Goal: Transaction & Acquisition: Purchase product/service

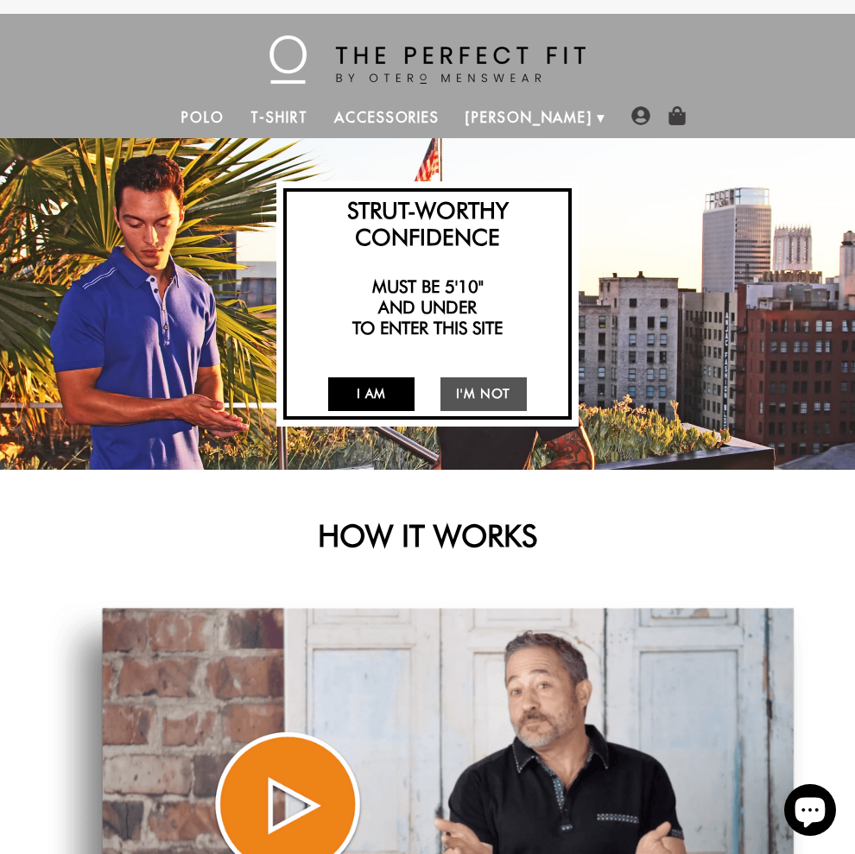
click at [373, 397] on link "I Am" at bounding box center [371, 394] width 86 height 34
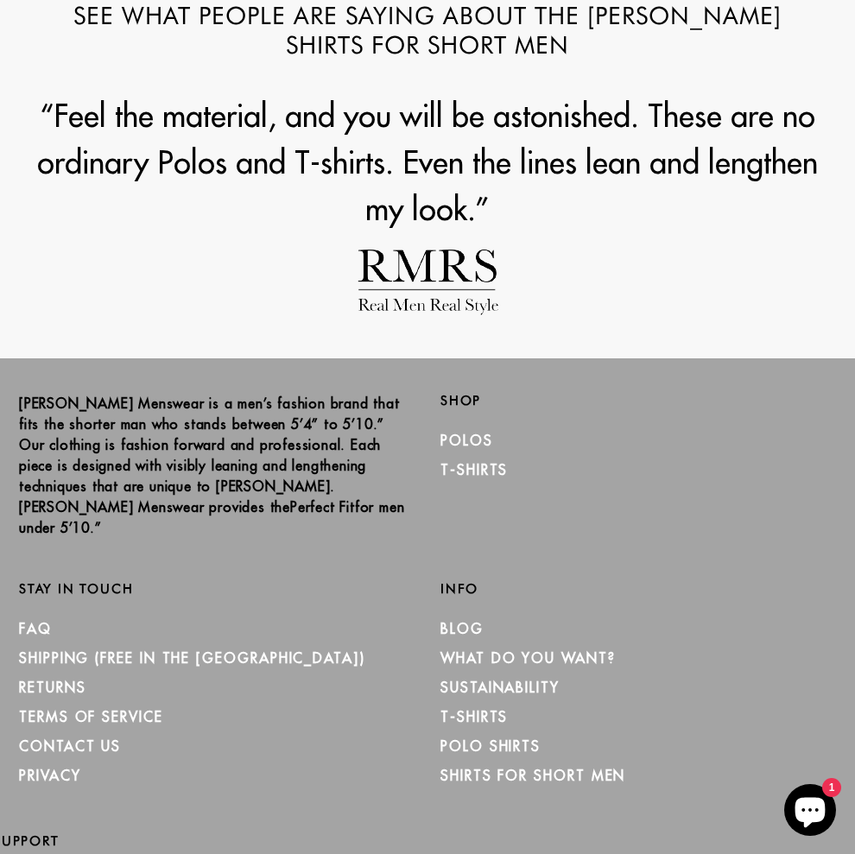
scroll to position [1649, 0]
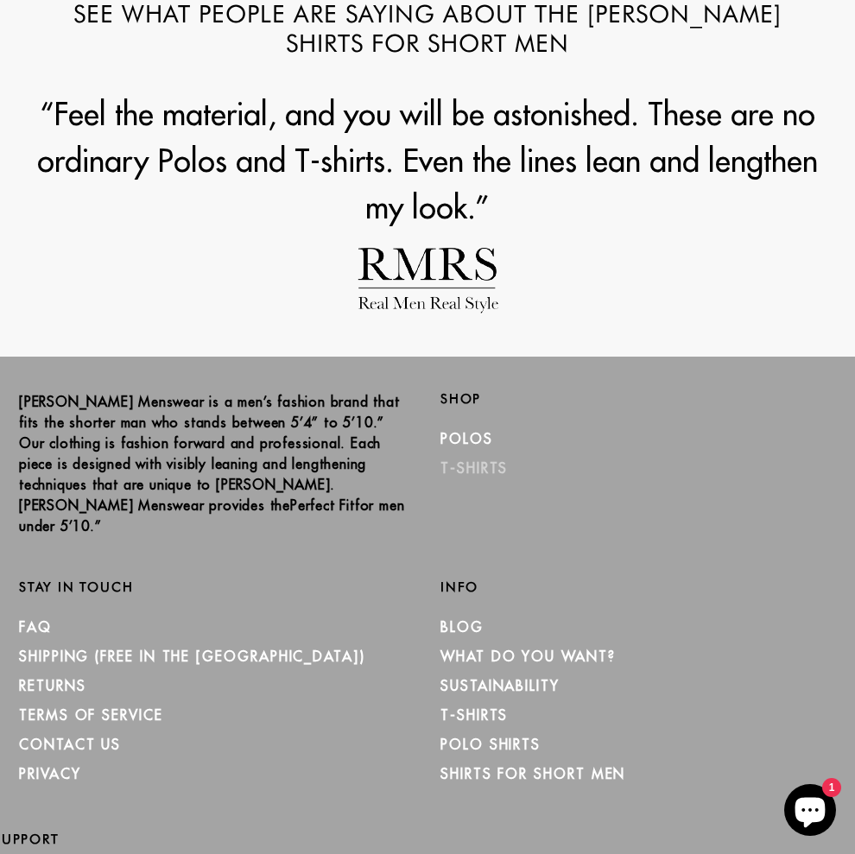
click at [440, 472] on link "T-Shirts" at bounding box center [473, 467] width 67 height 17
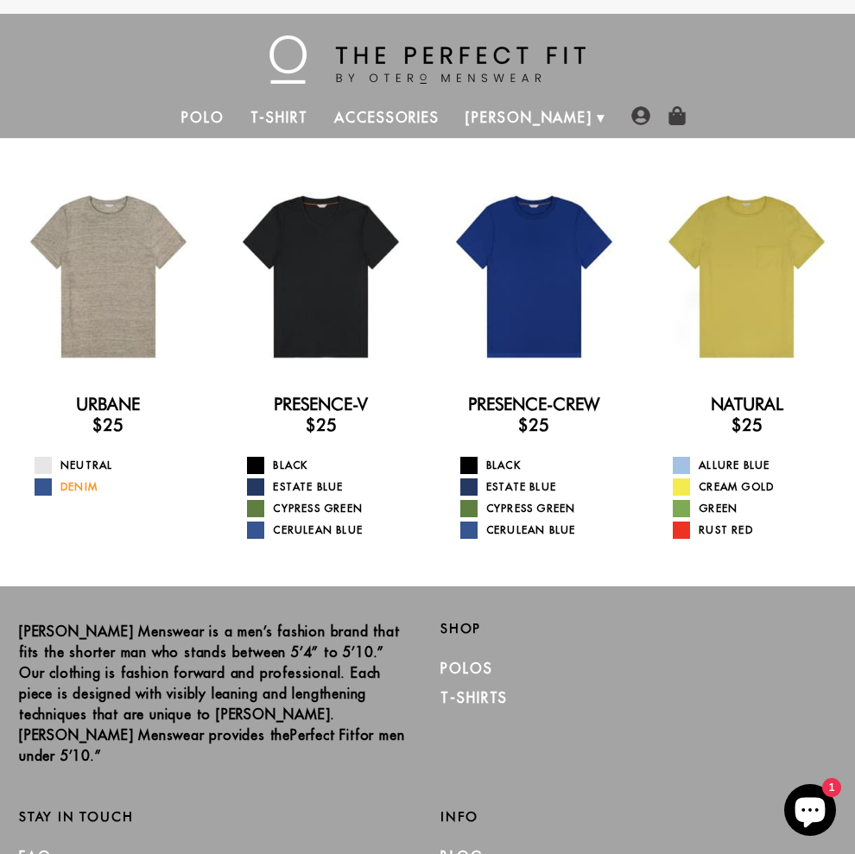
click at [85, 485] on link "Denim" at bounding box center [119, 486] width 169 height 17
click at [515, 510] on link "Cypress Green" at bounding box center [544, 508] width 169 height 17
click at [521, 405] on link "Presence-Crew" at bounding box center [533, 404] width 131 height 21
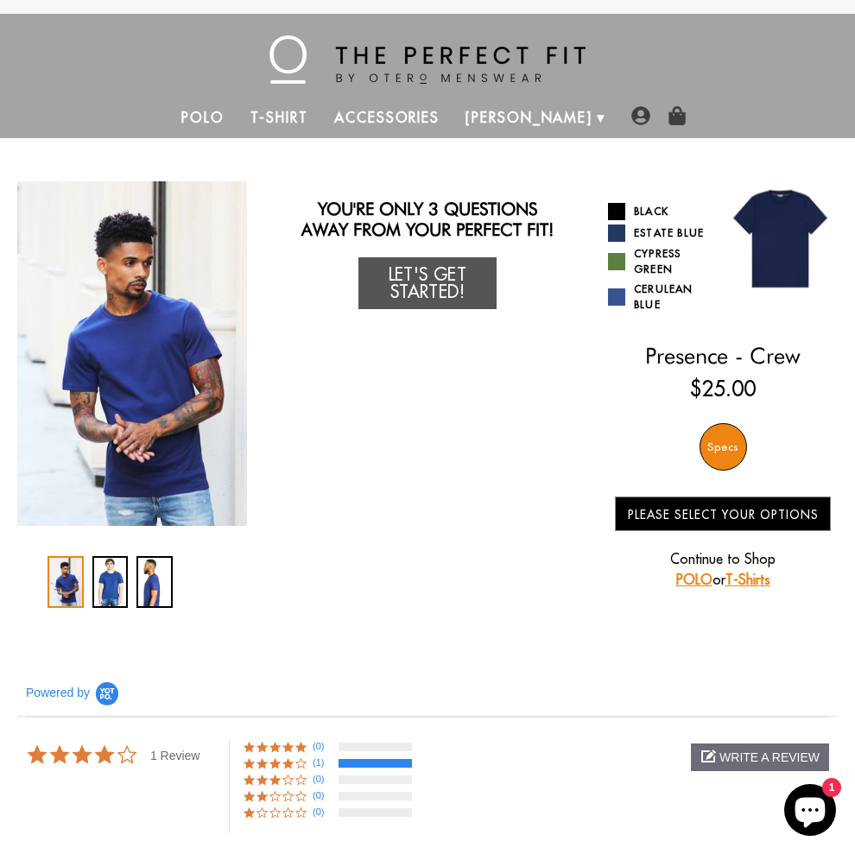
click at [753, 579] on link "T-Shirts" at bounding box center [747, 579] width 45 height 17
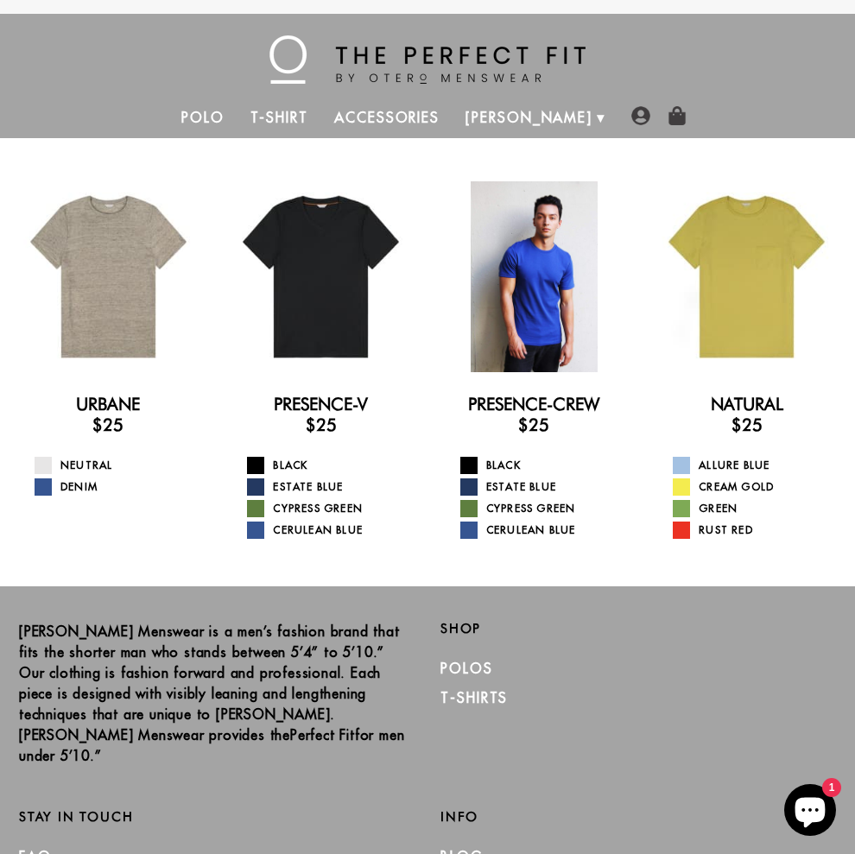
click at [522, 323] on div at bounding box center [534, 276] width 191 height 191
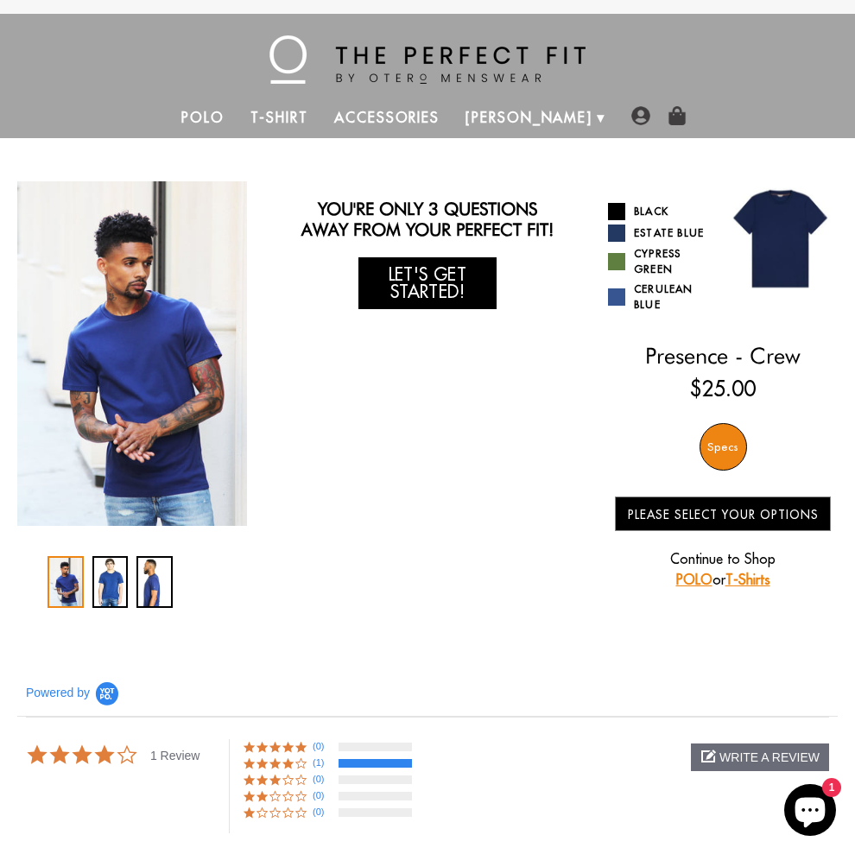
click at [431, 293] on link "Let's Get Started!" at bounding box center [427, 283] width 138 height 52
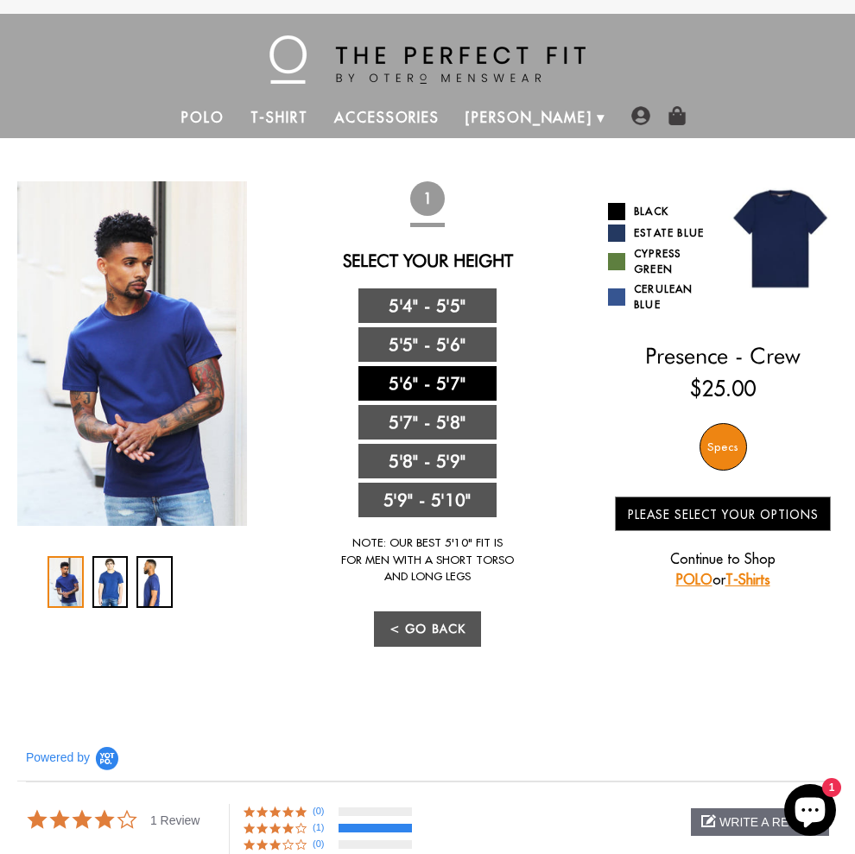
click at [407, 395] on link "5'6" - 5'7"" at bounding box center [427, 383] width 138 height 35
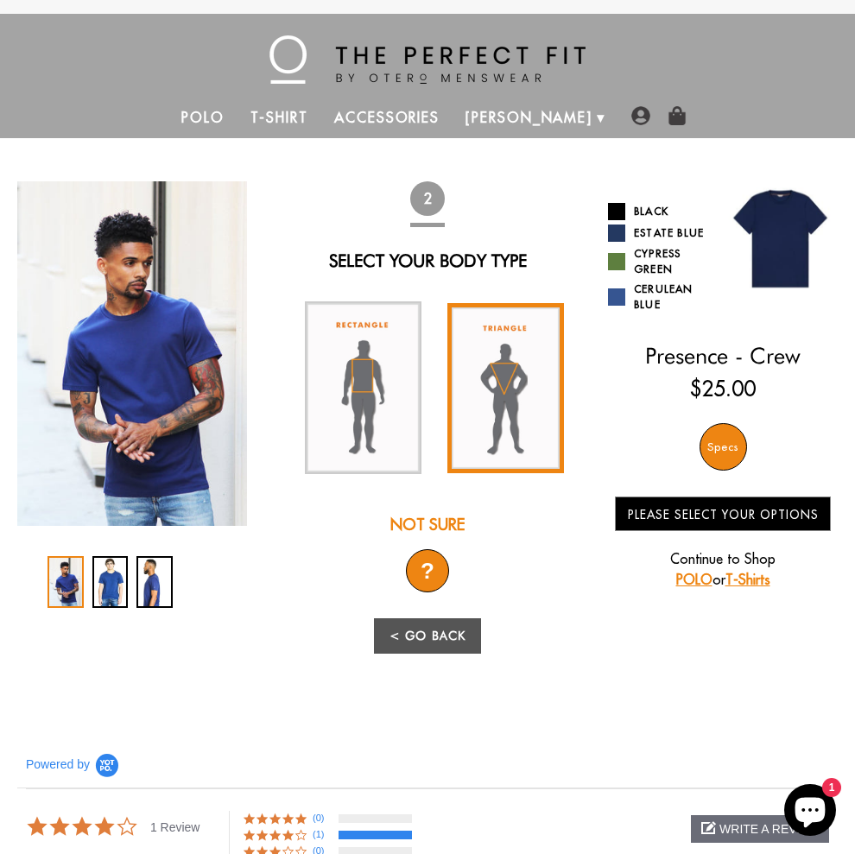
click at [511, 374] on img at bounding box center [505, 388] width 117 height 170
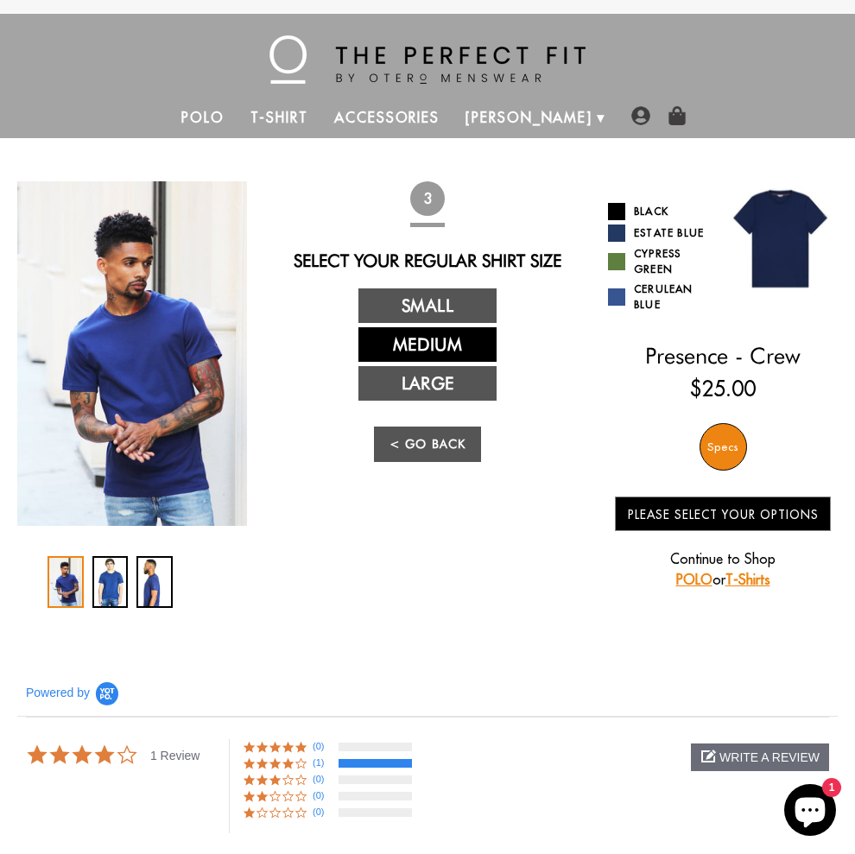
click at [425, 362] on link "Medium" at bounding box center [427, 344] width 138 height 35
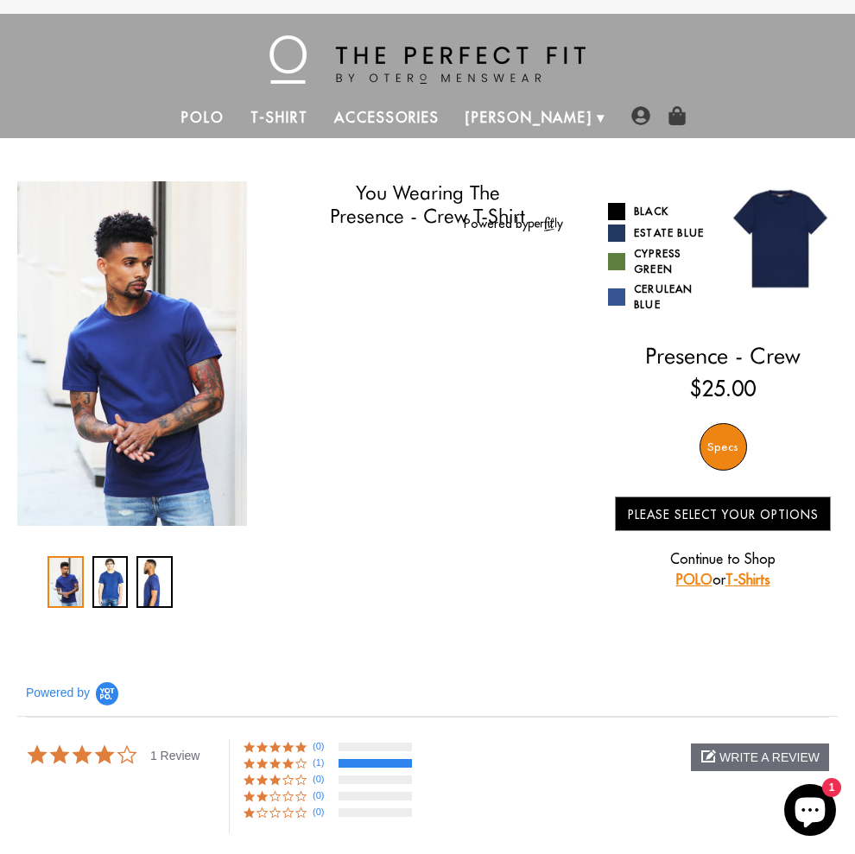
select select "56-57"
select select "triangle"
select select "M"
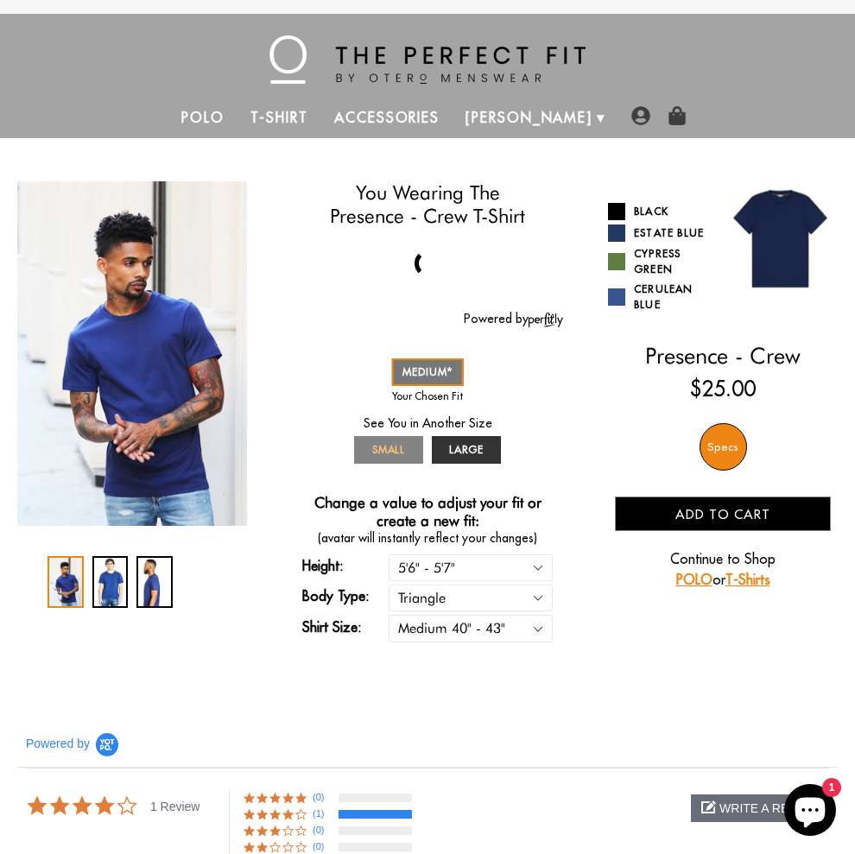
click at [386, 447] on span "SMALL" at bounding box center [389, 449] width 34 height 13
click at [431, 373] on span "MEDIUM" at bounding box center [427, 371] width 51 height 13
click at [415, 373] on span "MEDIUM" at bounding box center [427, 371] width 51 height 13
click at [735, 513] on span "Add to cart" at bounding box center [722, 514] width 95 height 16
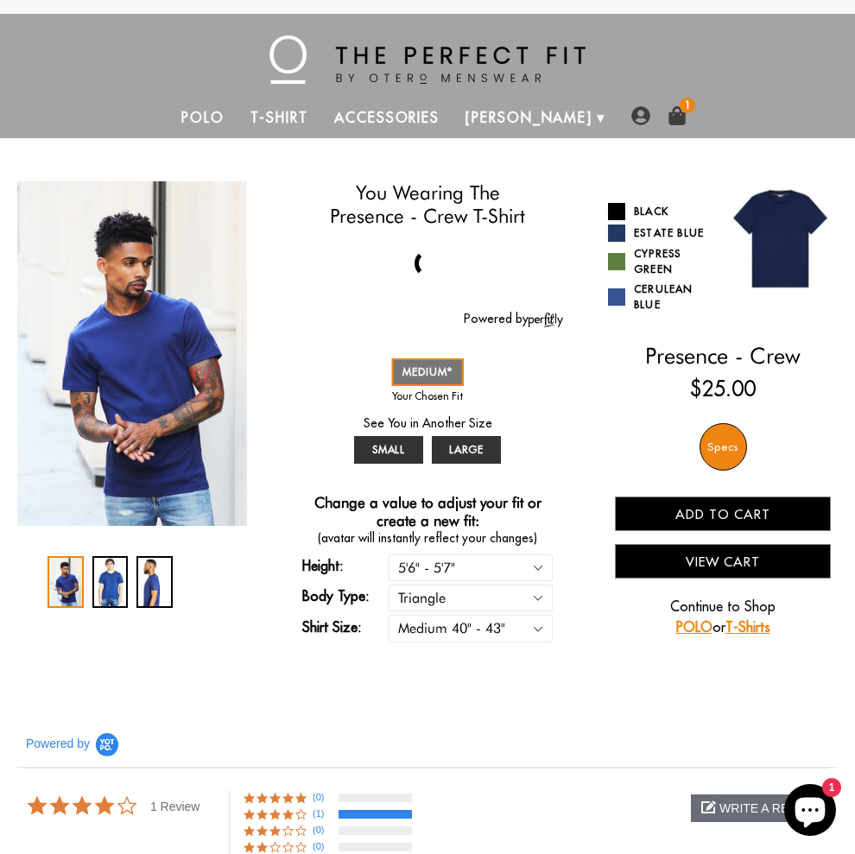
click at [374, 745] on div "Powered by" at bounding box center [427, 735] width 820 height 66
